Goal: Check status: Check status

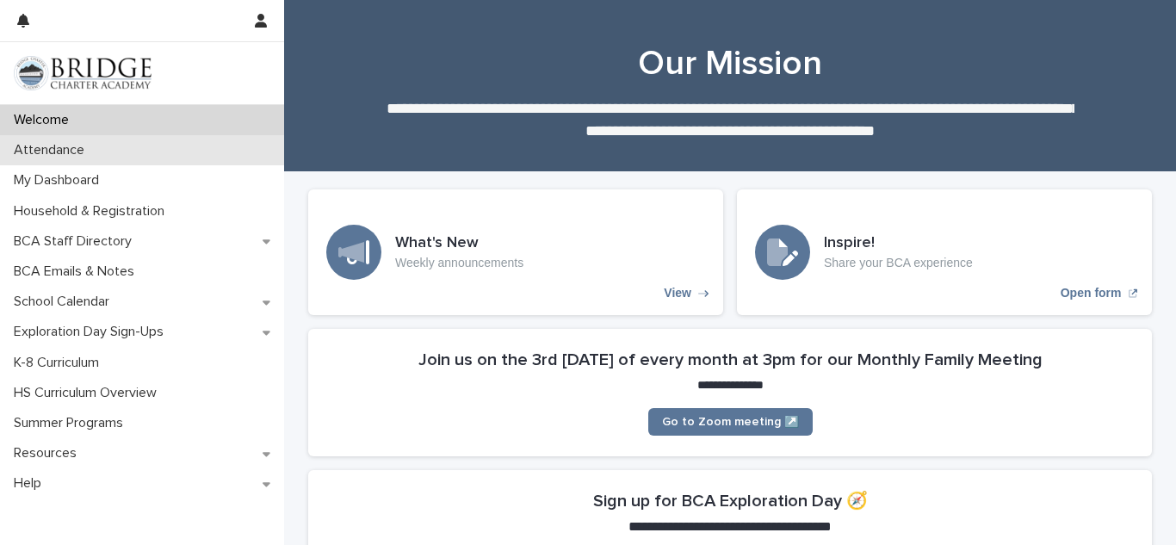
click at [96, 149] on p "Attendance" at bounding box center [52, 150] width 91 height 16
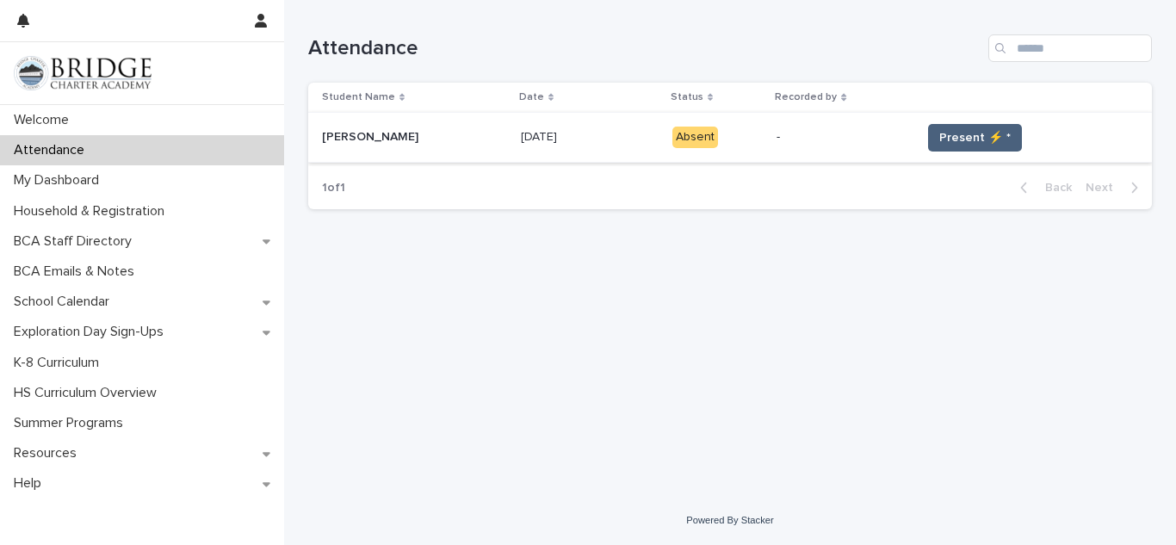
click at [951, 144] on span "Present ⚡ *" at bounding box center [974, 137] width 71 height 17
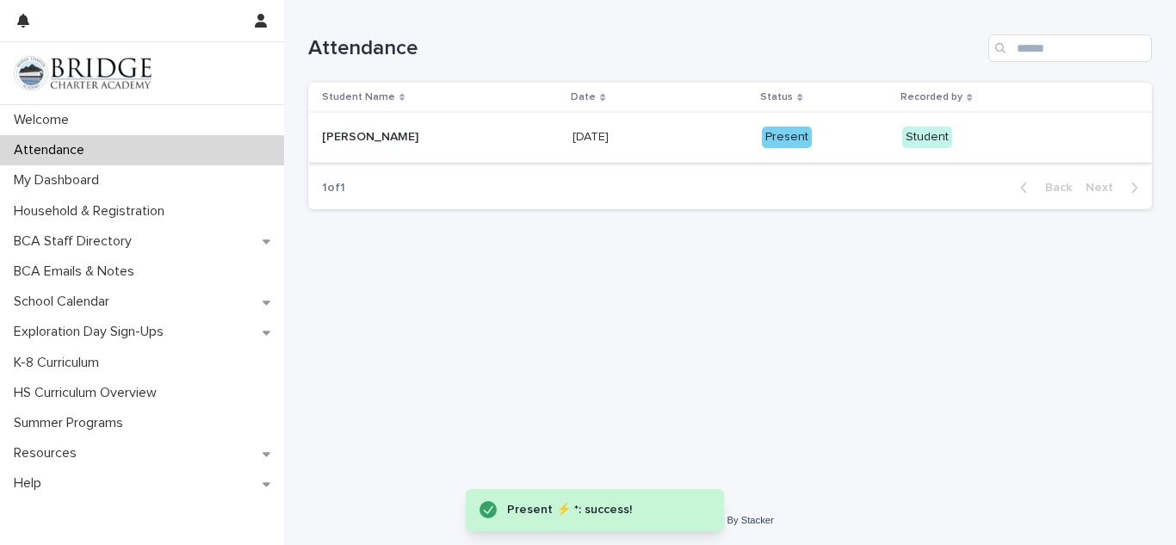
click at [571, 102] on p "Date" at bounding box center [583, 97] width 25 height 19
click at [571, 92] on p "Date" at bounding box center [583, 97] width 25 height 19
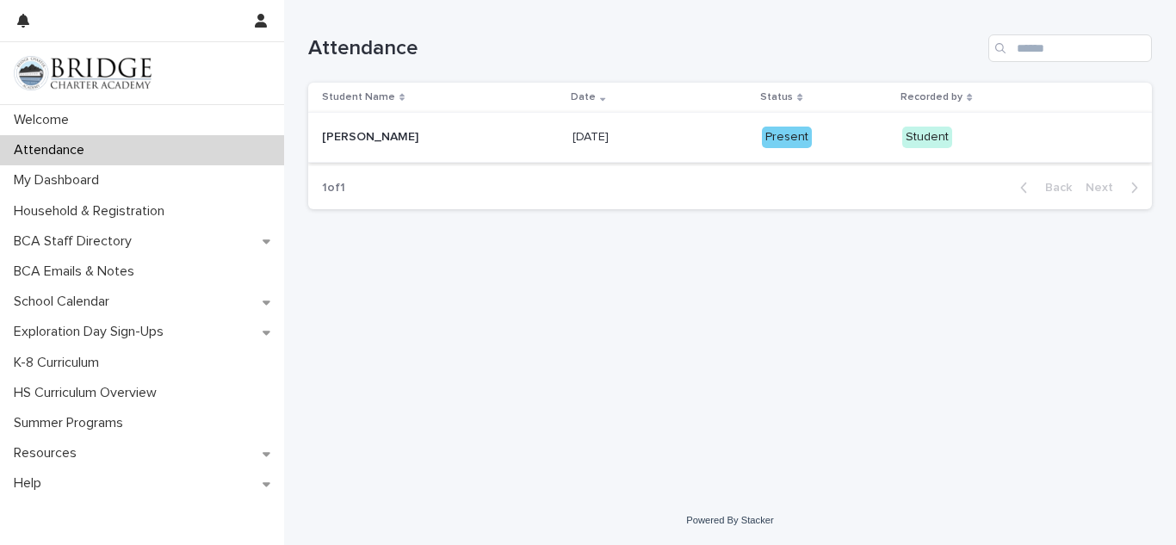
click at [361, 101] on p "Student Name" at bounding box center [358, 97] width 73 height 19
